Goal: Information Seeking & Learning: Find specific fact

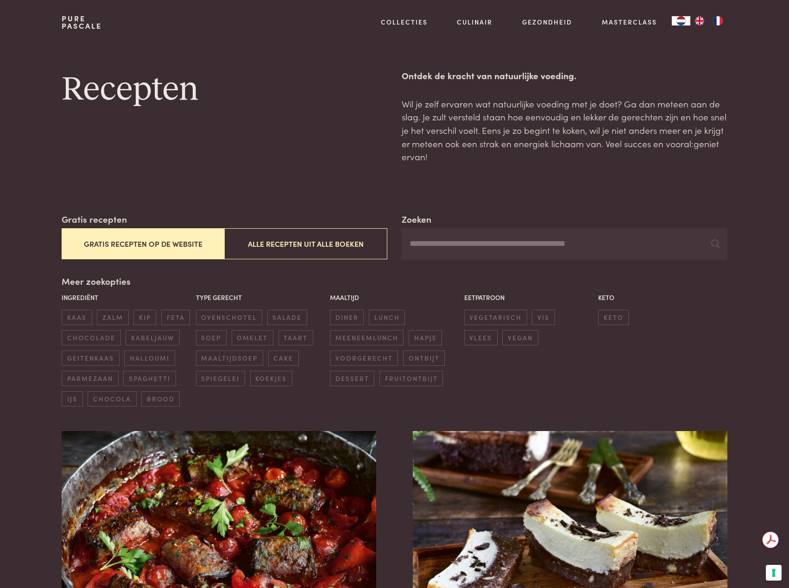
click at [434, 242] on input "Zoeken" at bounding box center [563, 243] width 325 height 31
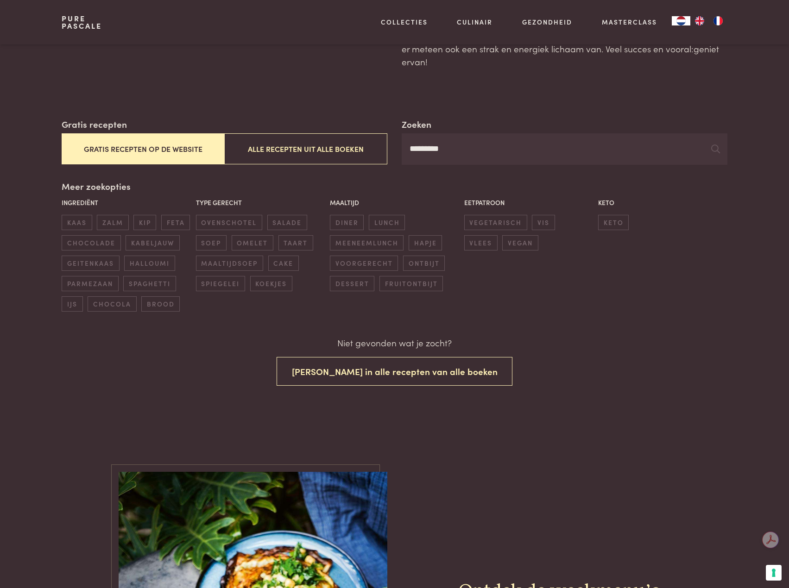
scroll to position [93, 0]
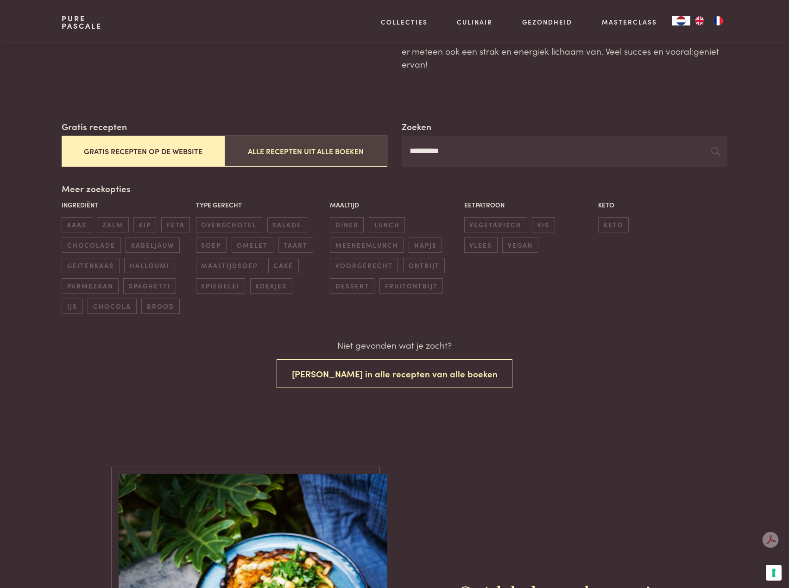
drag, startPoint x: 459, startPoint y: 150, endPoint x: 278, endPoint y: 142, distance: 180.8
click at [287, 142] on div "Zoeken ********* Gratis recepten Gratis recepten op de website Alle recepten ui…" at bounding box center [394, 143] width 665 height 47
type input "**********"
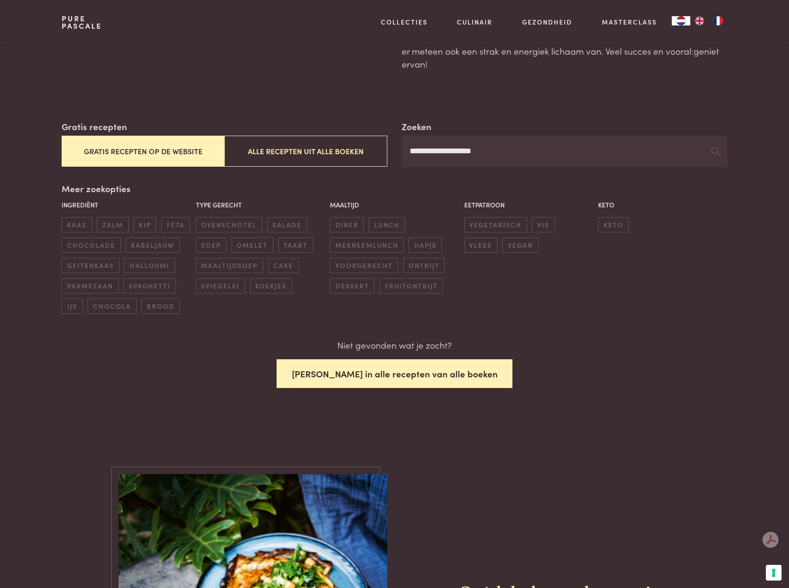
click at [348, 374] on button "Zoek in alle recepten van alle boeken" at bounding box center [394, 373] width 236 height 29
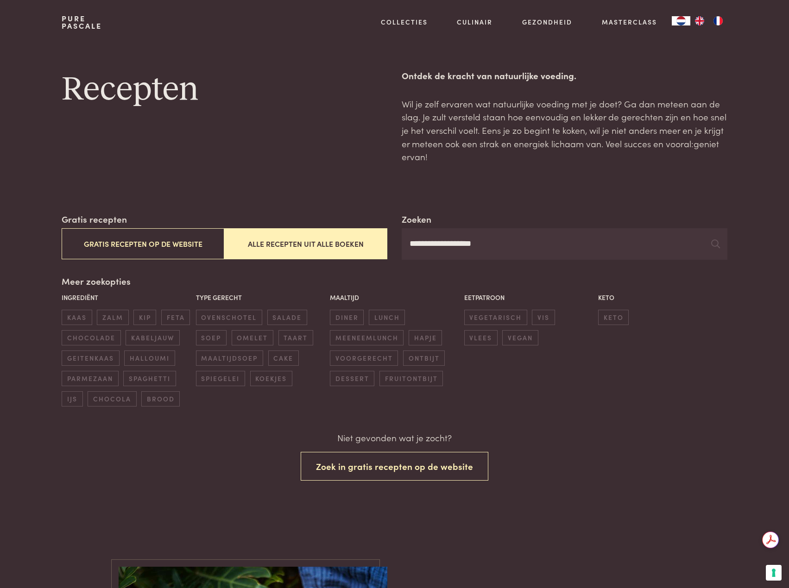
click at [299, 241] on button "Alle recepten uit alle boeken" at bounding box center [305, 243] width 163 height 31
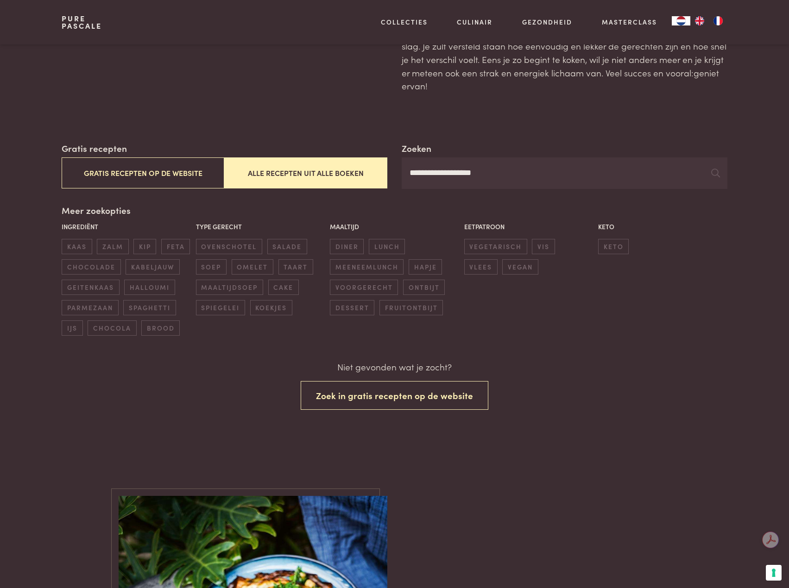
scroll to position [71, 0]
click at [76, 244] on span "kaas" at bounding box center [77, 245] width 30 height 15
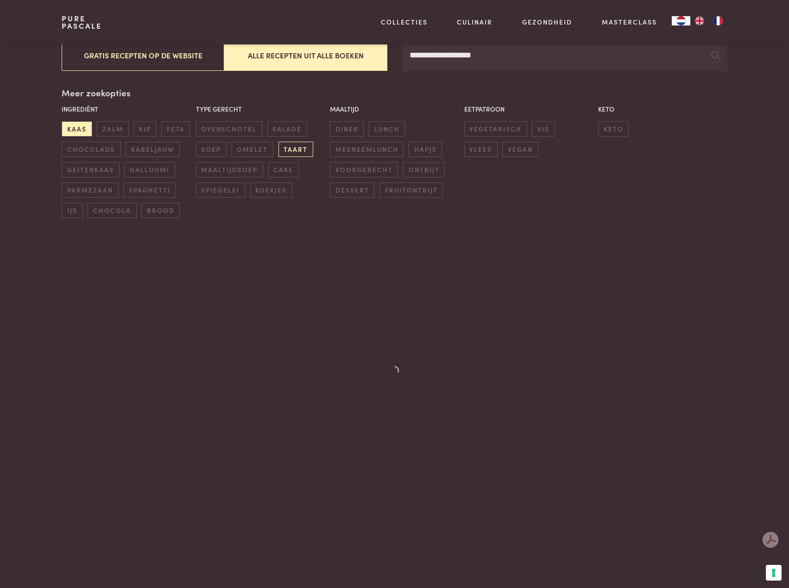
scroll to position [189, 0]
click at [296, 150] on span "taart" at bounding box center [295, 148] width 35 height 15
drag, startPoint x: 355, startPoint y: 186, endPoint x: 361, endPoint y: 187, distance: 6.0
click at [355, 187] on span "dessert" at bounding box center [352, 189] width 44 height 15
